Goal: Navigation & Orientation: Find specific page/section

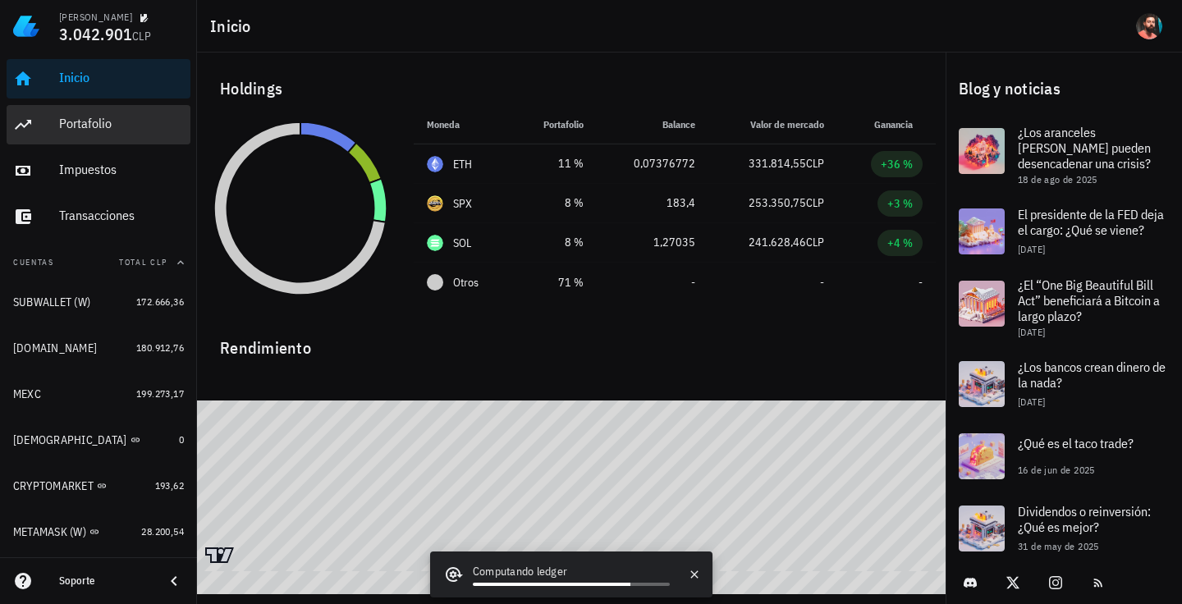
click at [114, 130] on div "Portafolio" at bounding box center [121, 124] width 125 height 16
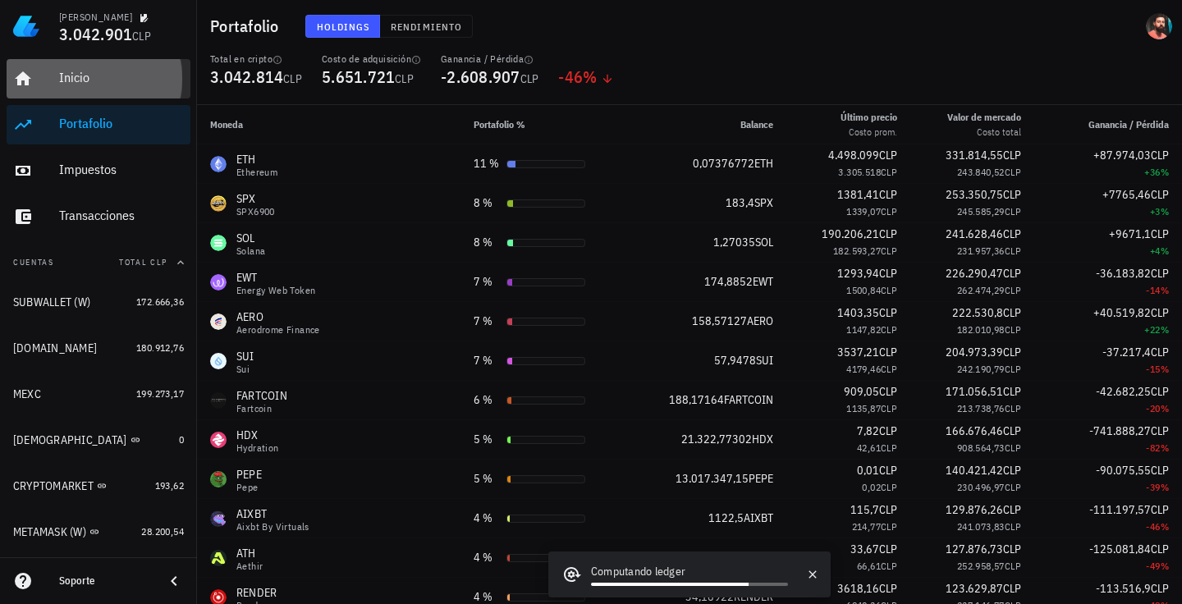
click at [96, 92] on div "Inicio" at bounding box center [121, 78] width 125 height 37
